Goal: Transaction & Acquisition: Purchase product/service

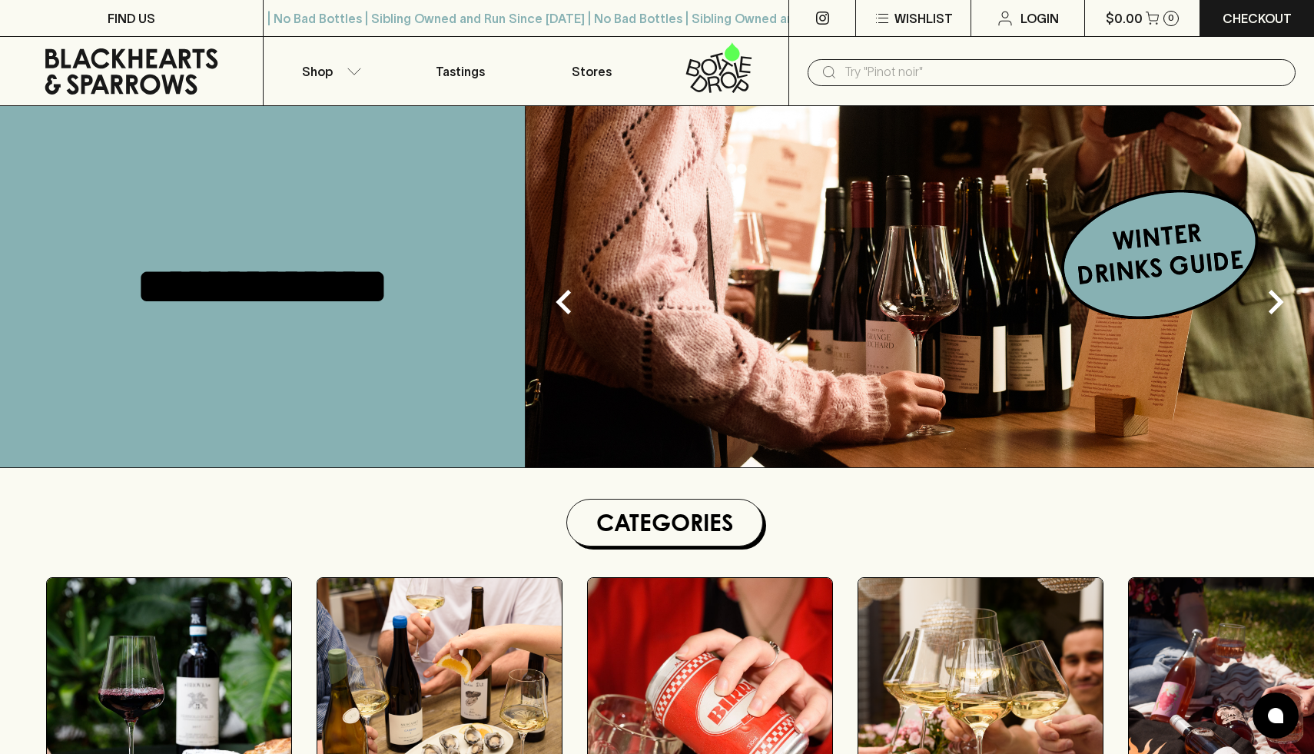
click at [934, 82] on input "text" at bounding box center [1064, 72] width 439 height 25
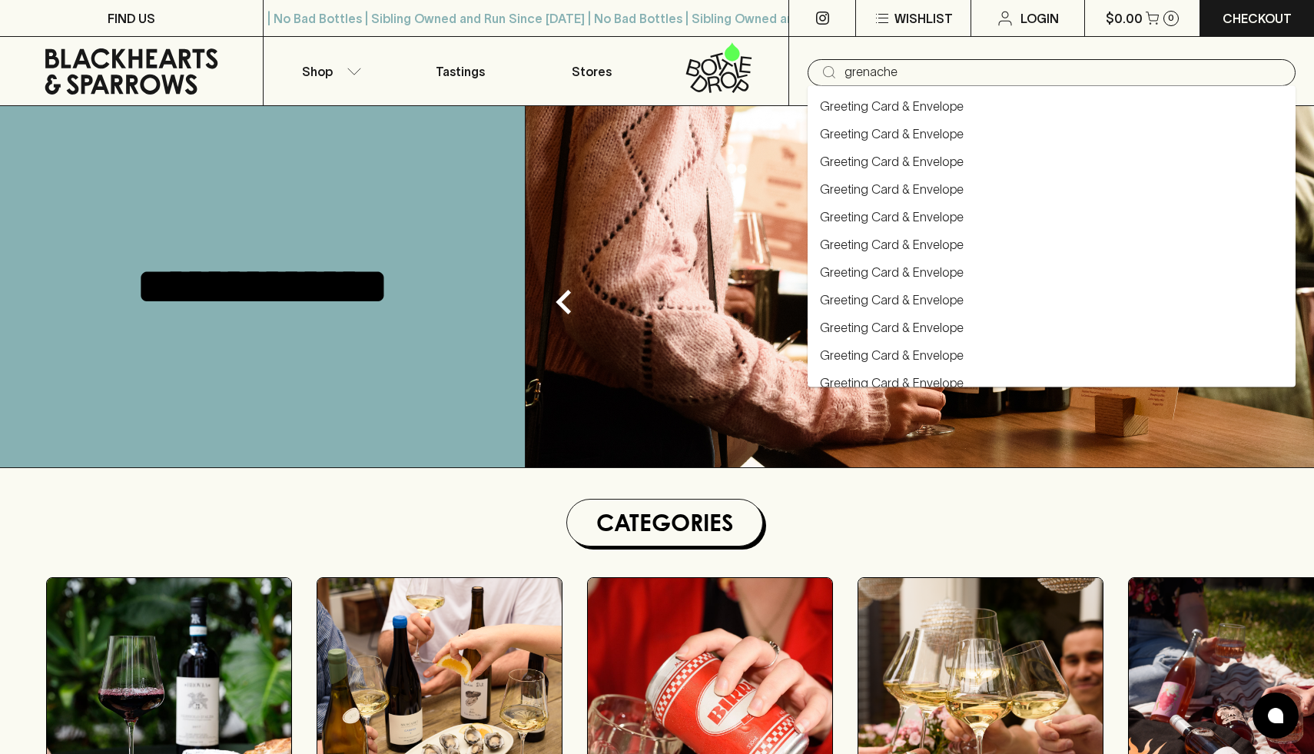
type input "grenache"
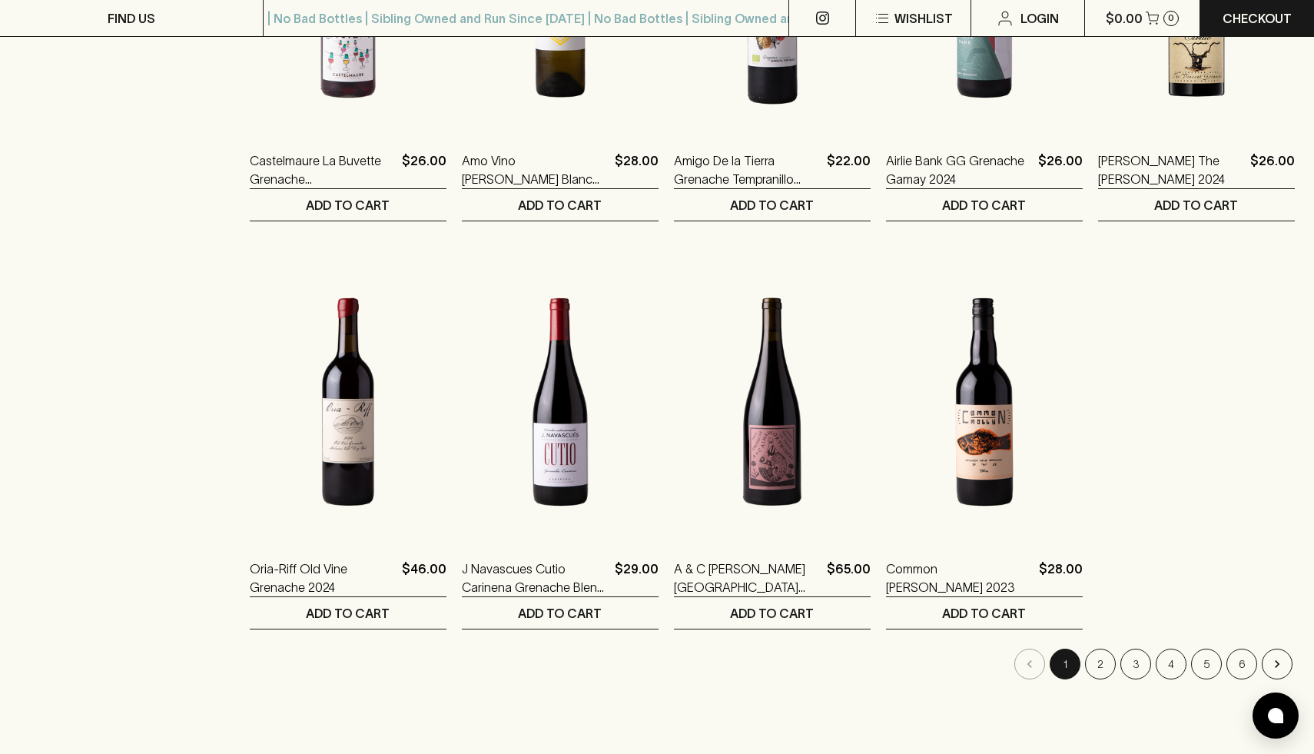
scroll to position [931, 0]
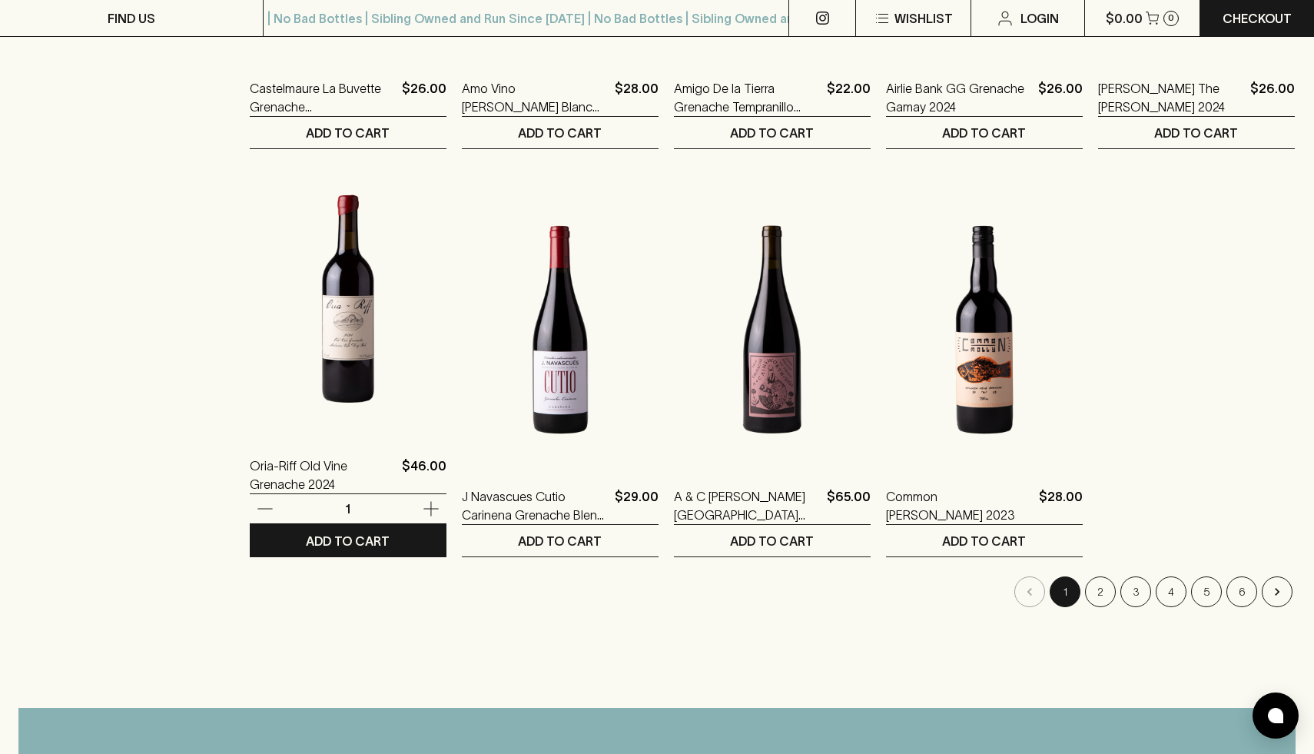
click at [327, 348] on img at bounding box center [348, 298] width 197 height 269
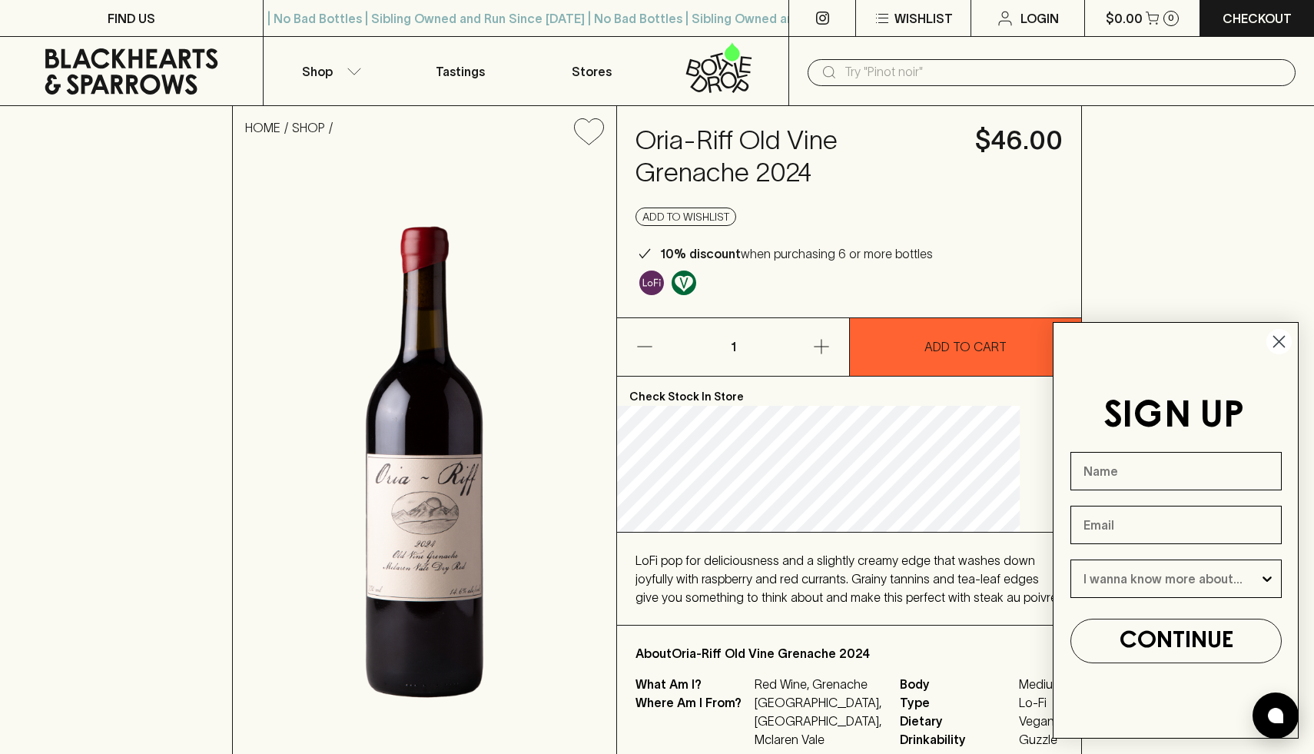
scroll to position [115, 0]
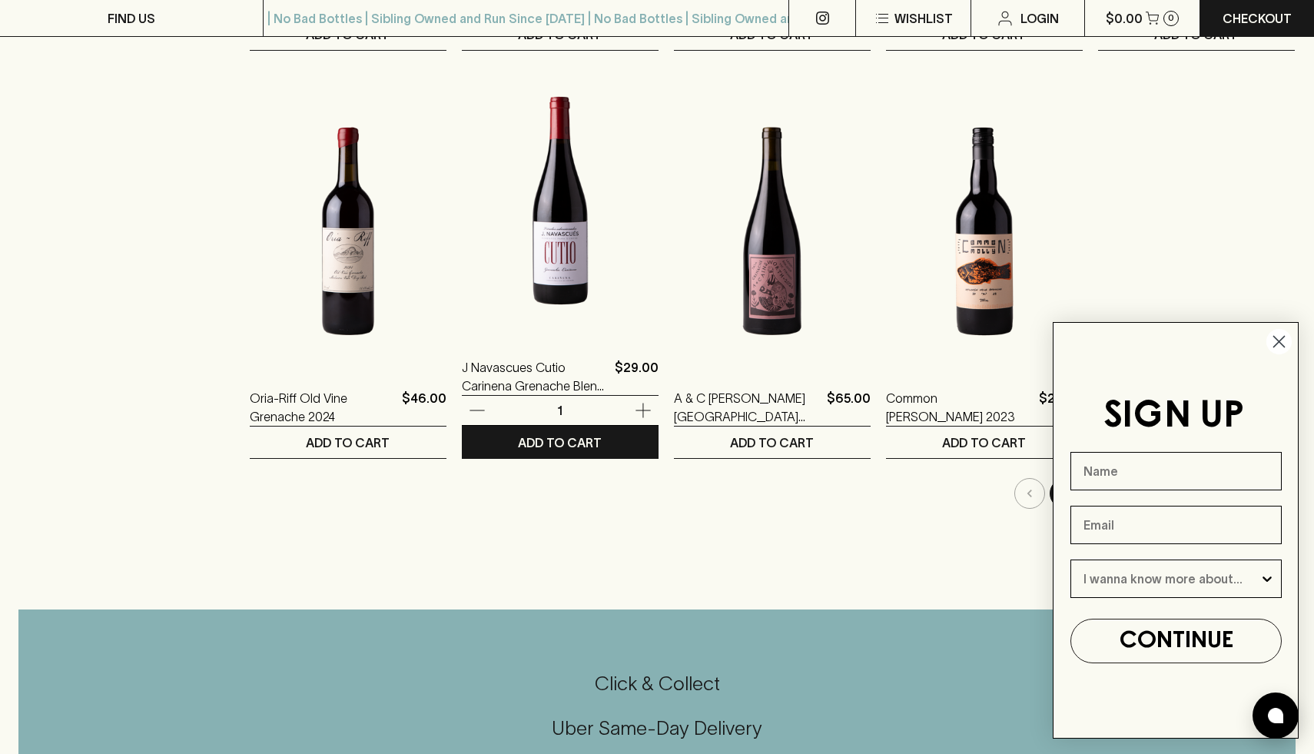
scroll to position [1050, 0]
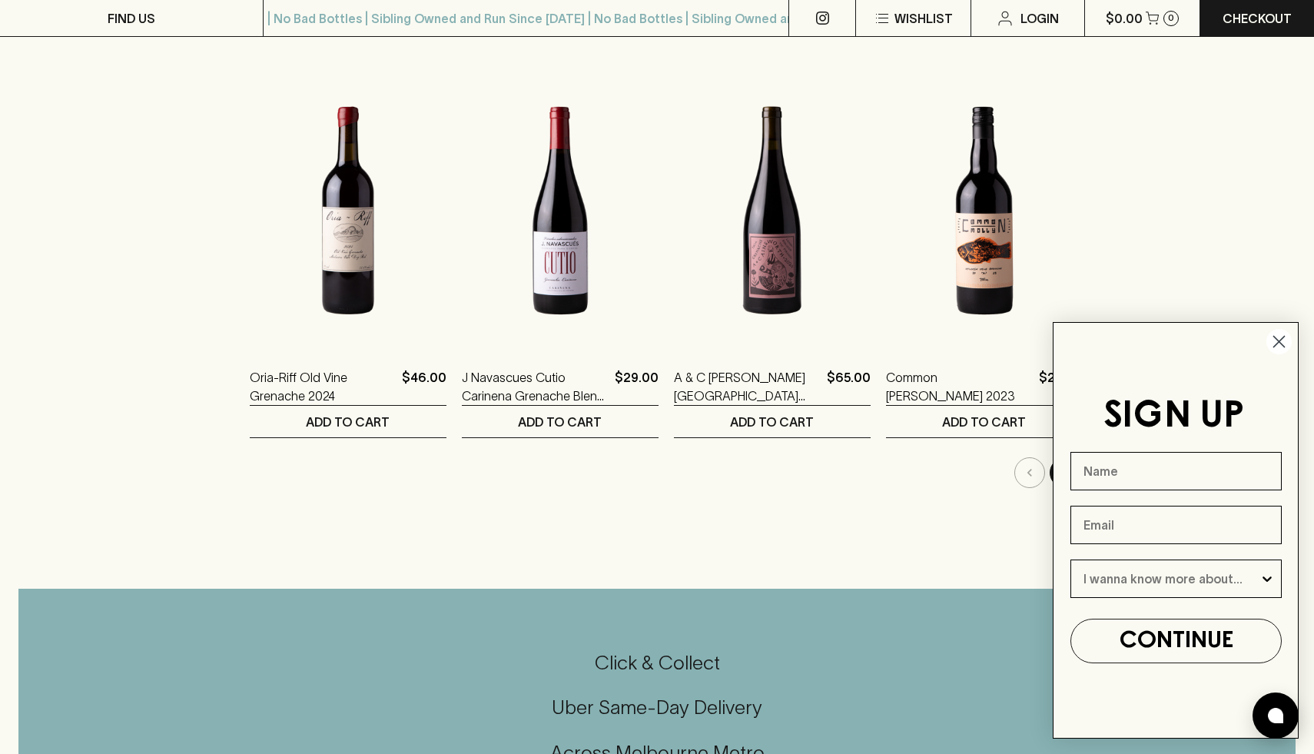
click at [1277, 343] on icon "Close dialog" at bounding box center [1279, 342] width 11 height 11
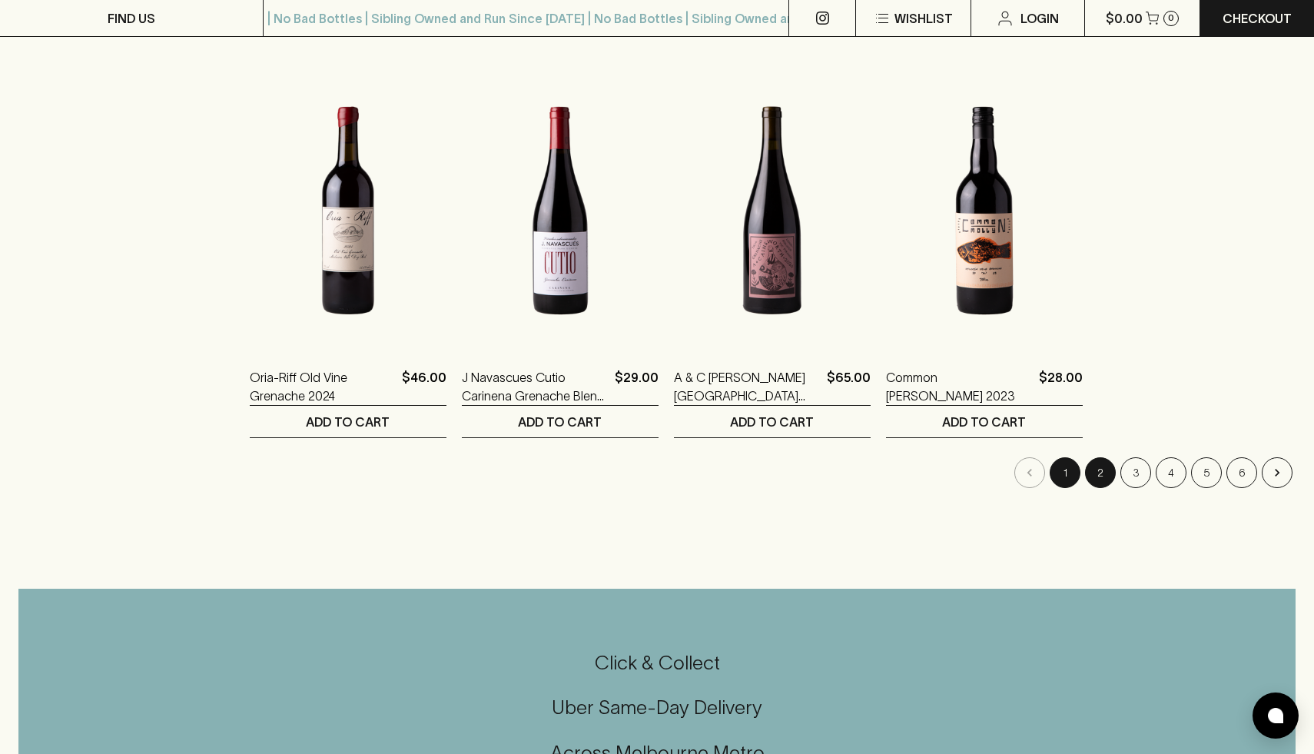
click at [1107, 471] on button "2" at bounding box center [1100, 472] width 31 height 31
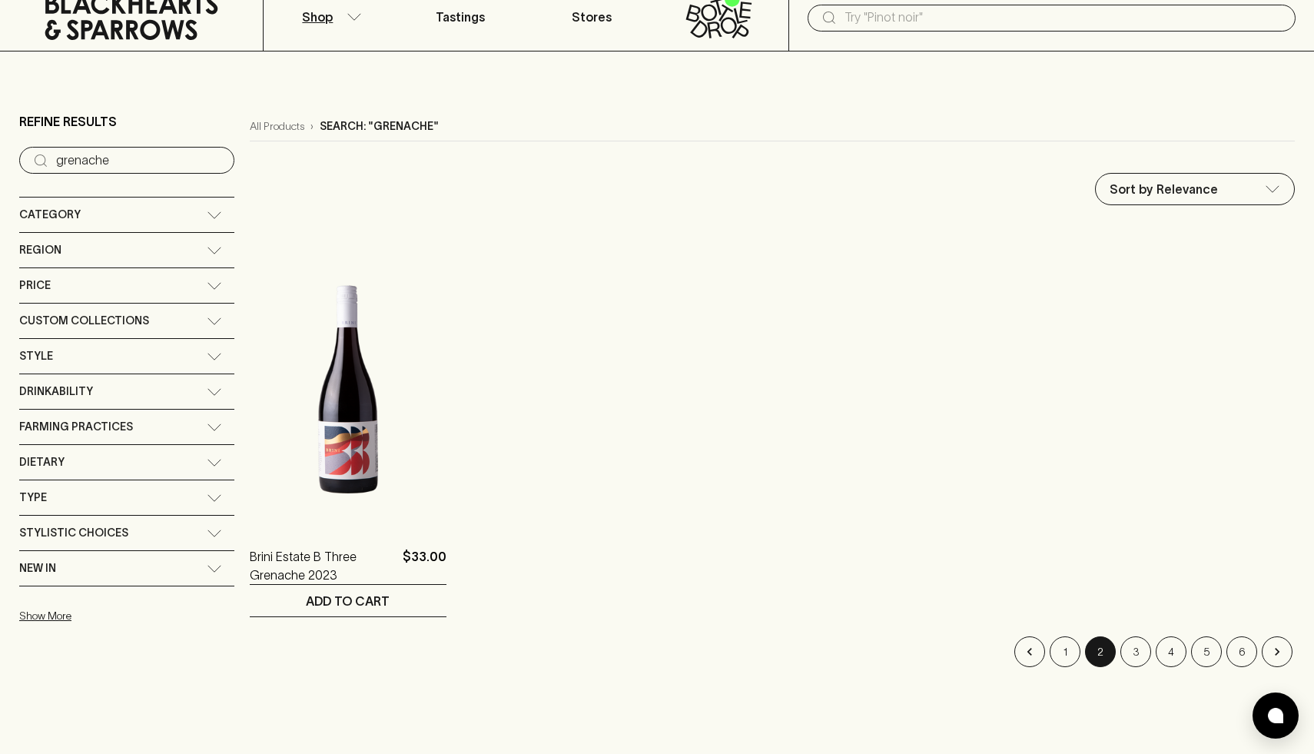
scroll to position [55, 0]
click at [1136, 648] on button "3" at bounding box center [1135, 651] width 31 height 31
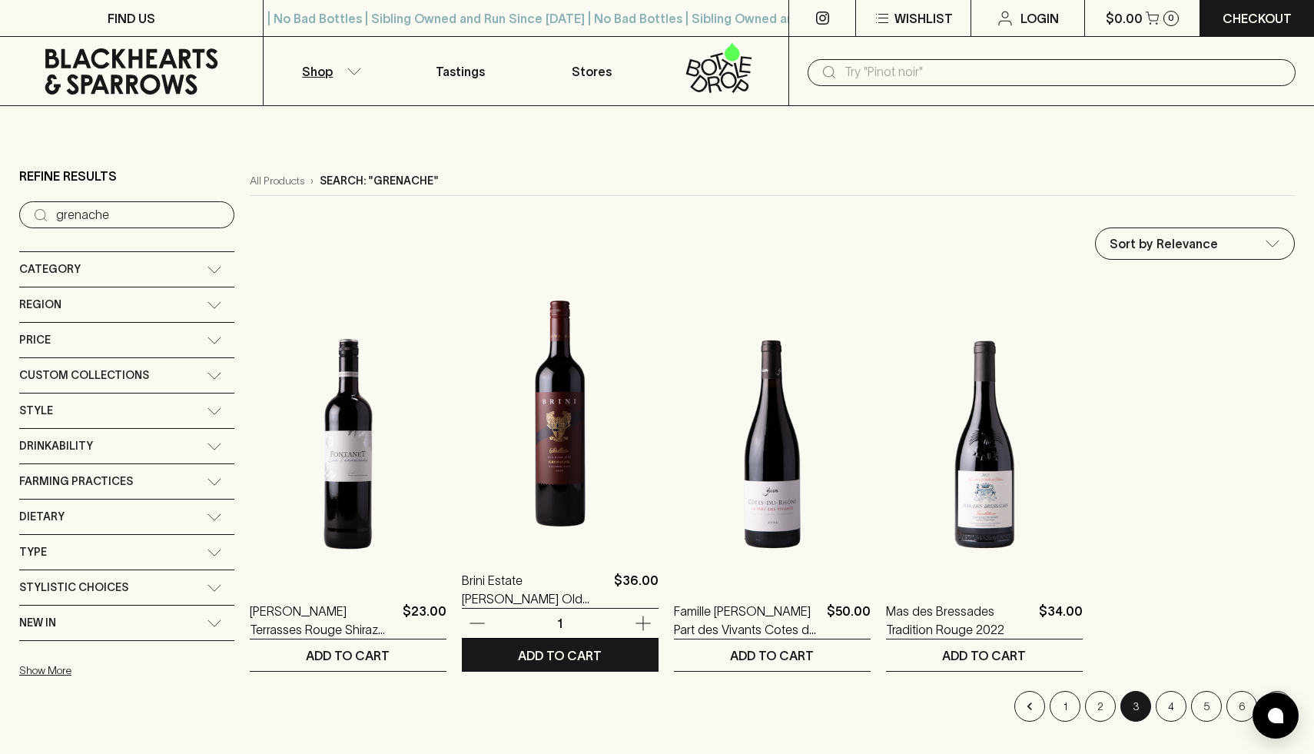
scroll to position [158, 0]
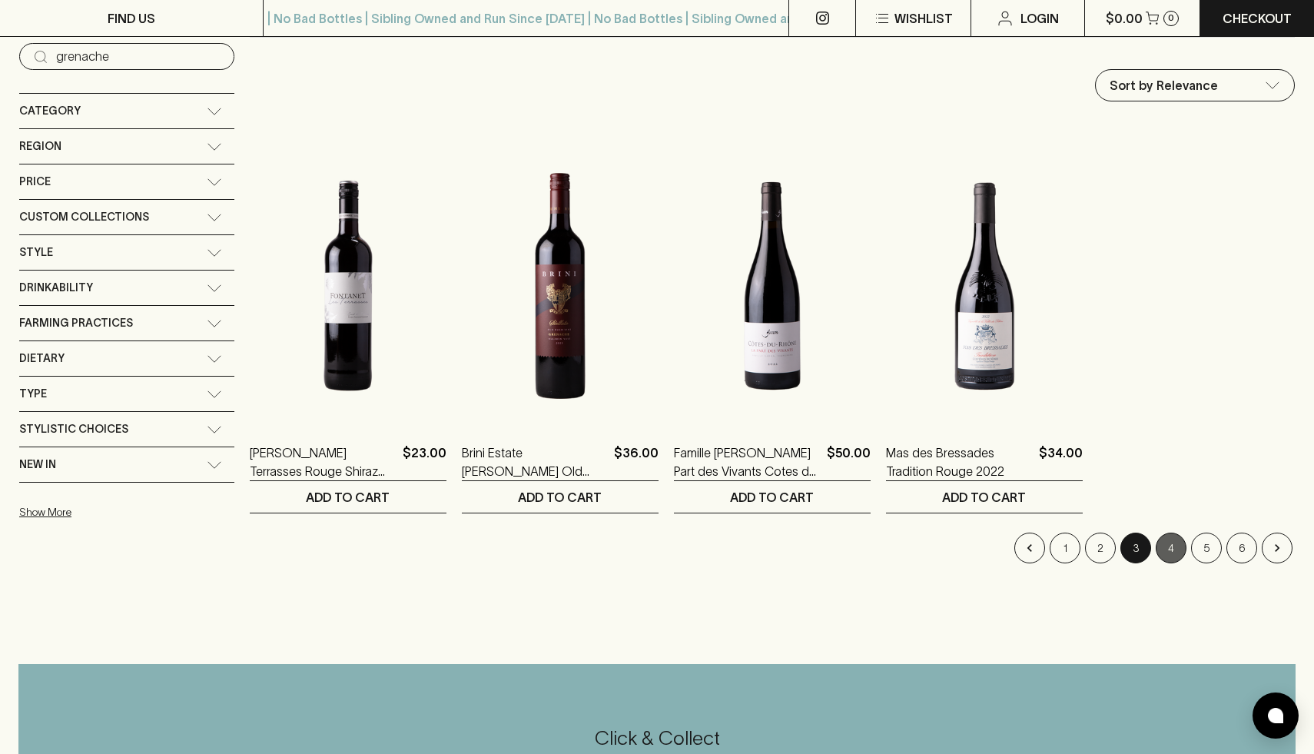
click at [1180, 553] on button "4" at bounding box center [1171, 548] width 31 height 31
